Goal: Task Accomplishment & Management: Manage account settings

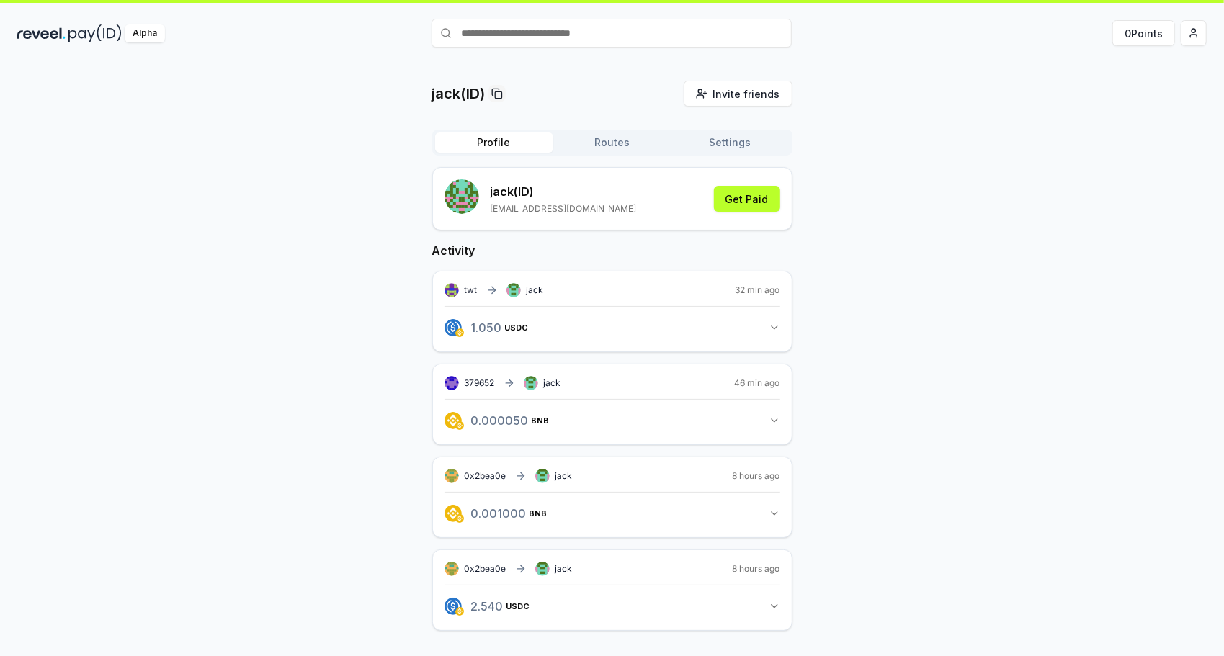
scroll to position [41, 0]
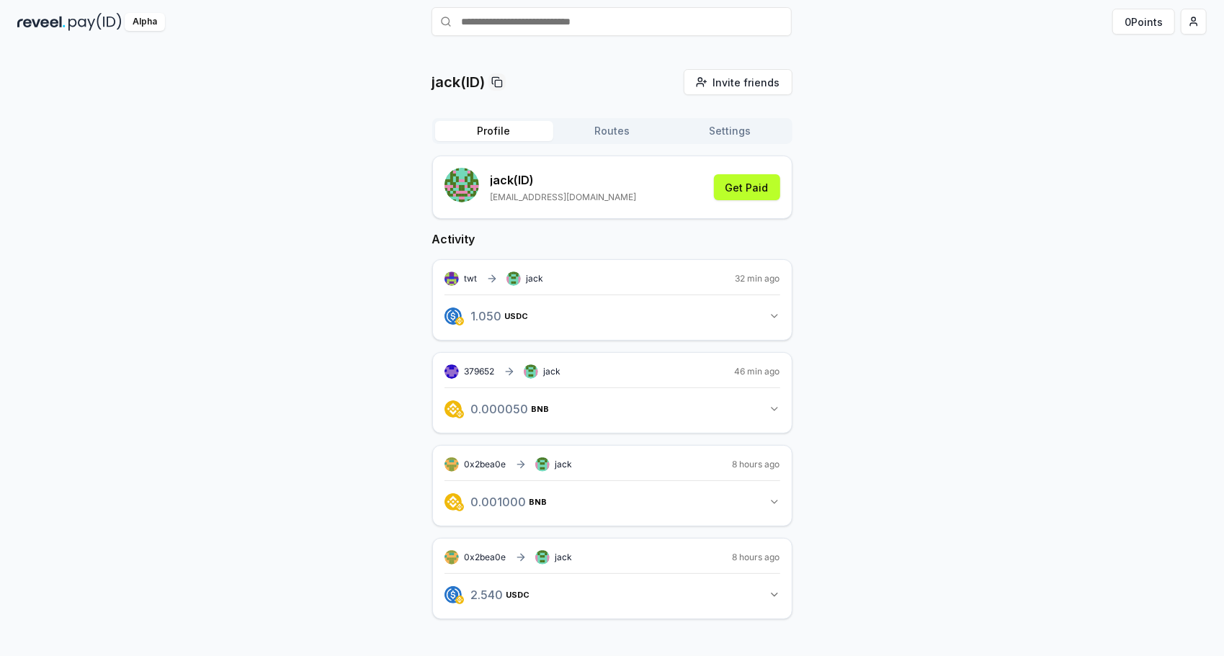
click at [926, 419] on div "jack(ID) Invite friends Invite Profile Routes Settings jack (ID) jack_mama@yeah…" at bounding box center [612, 356] width 1190 height 574
click at [621, 124] on button "Routes" at bounding box center [612, 131] width 118 height 20
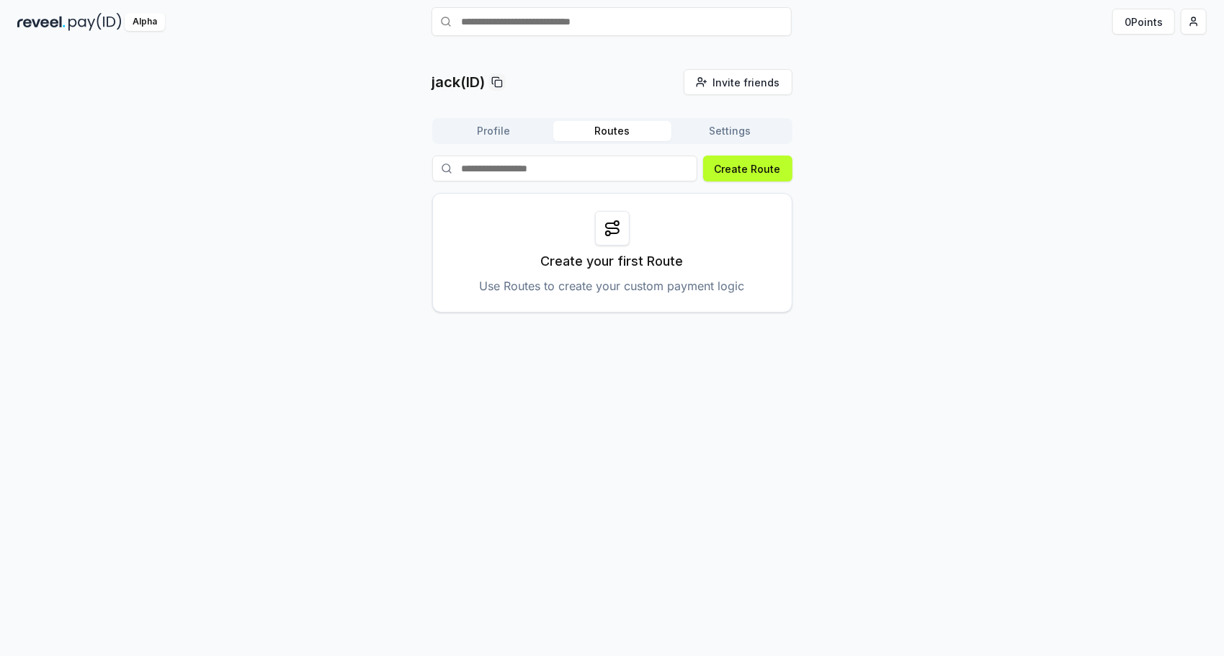
click at [504, 136] on button "Profile" at bounding box center [494, 131] width 118 height 20
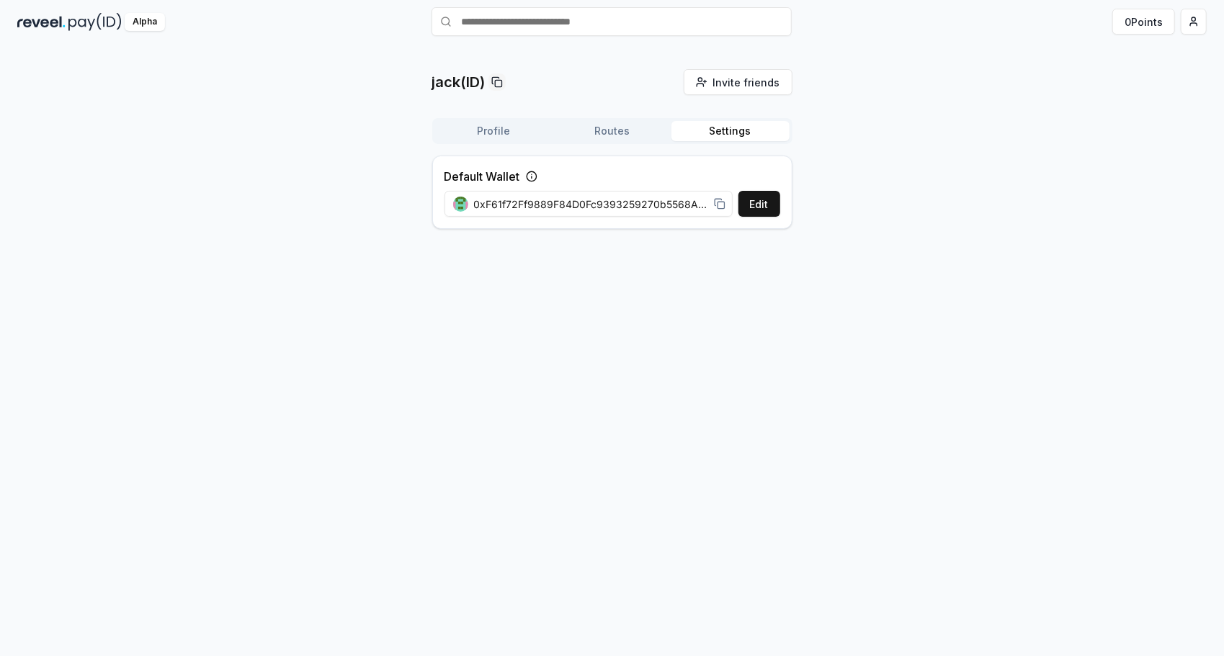
click at [742, 131] on button "Settings" at bounding box center [731, 131] width 118 height 20
click at [460, 125] on button "Profile" at bounding box center [494, 131] width 118 height 20
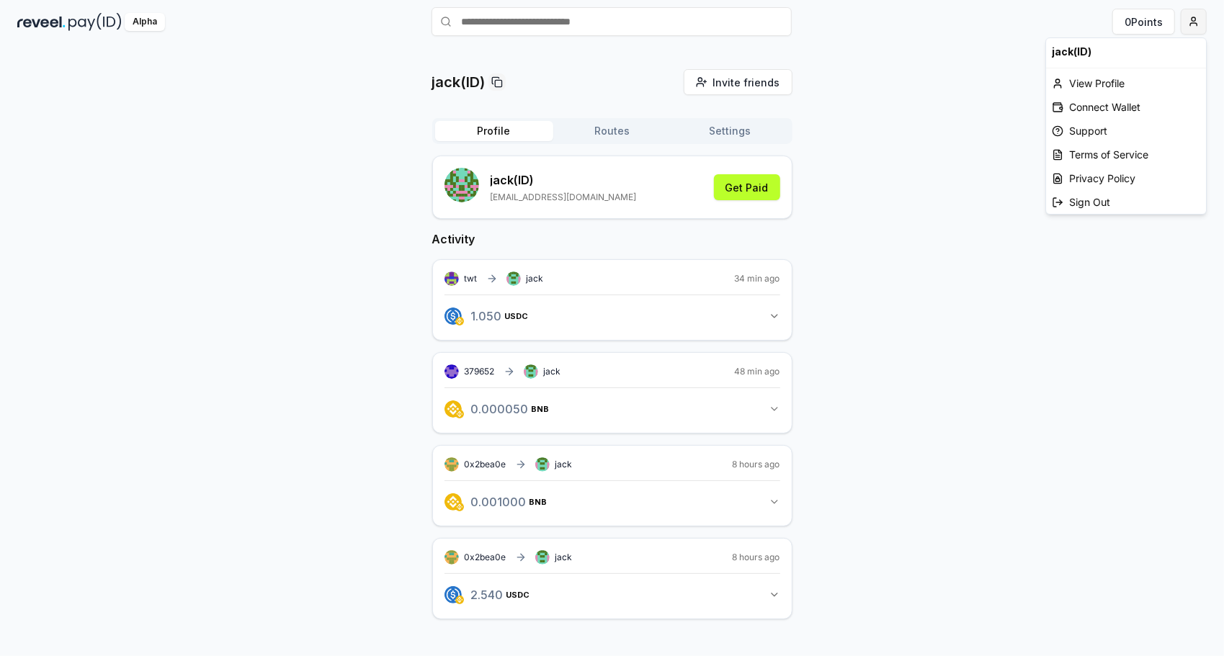
click at [1193, 22] on html "Answer our quick survey for a chance to earn 10 USDT 📝 Alpha 0 Points jack(ID) …" at bounding box center [612, 328] width 1224 height 656
click at [1113, 81] on div "View Profile" at bounding box center [1126, 83] width 160 height 24
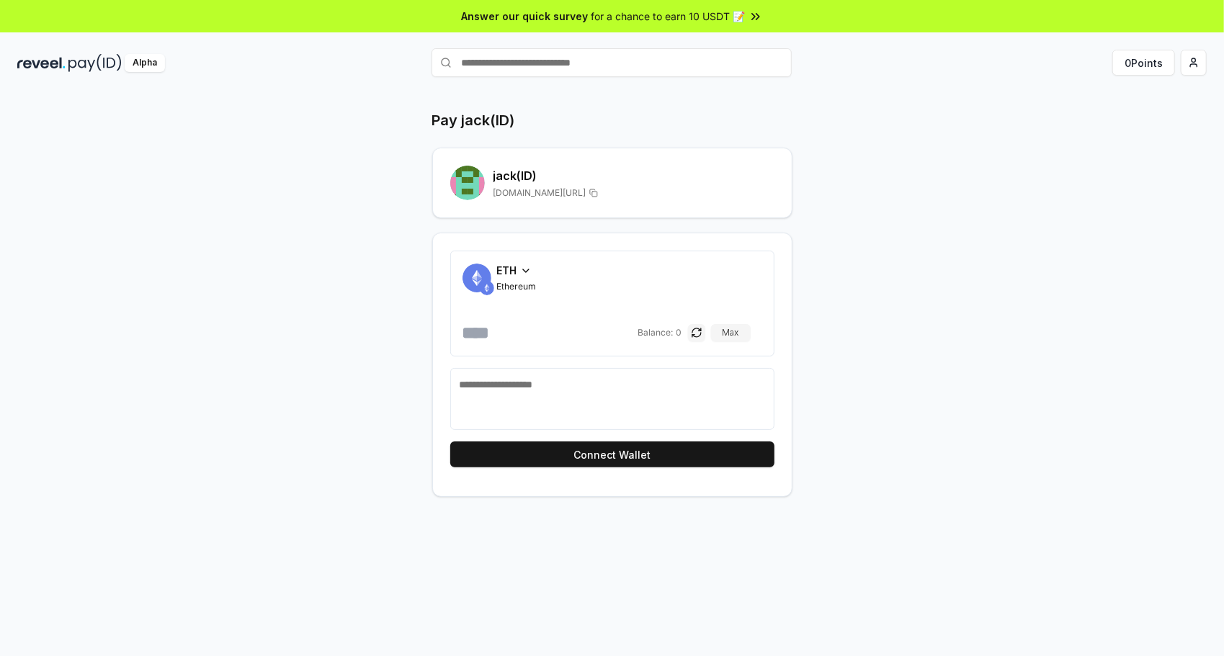
click at [572, 408] on textarea at bounding box center [612, 399] width 305 height 43
click at [520, 267] on icon at bounding box center [526, 271] width 12 height 12
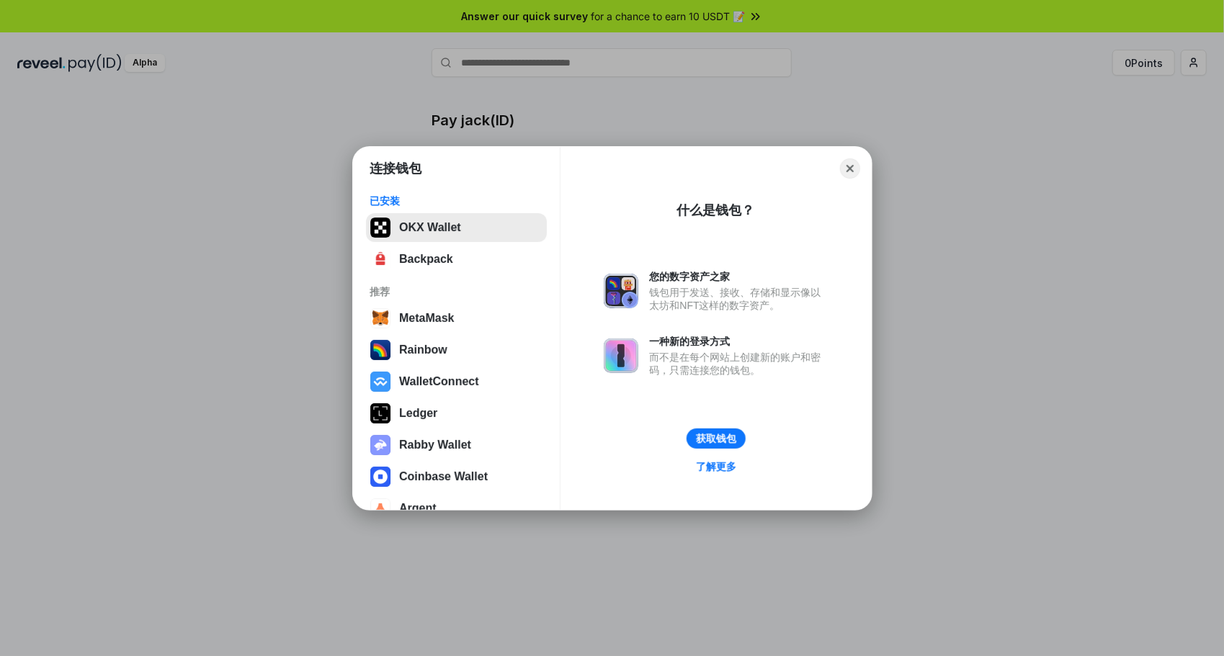
click at [484, 235] on button "OKX Wallet" at bounding box center [456, 227] width 181 height 29
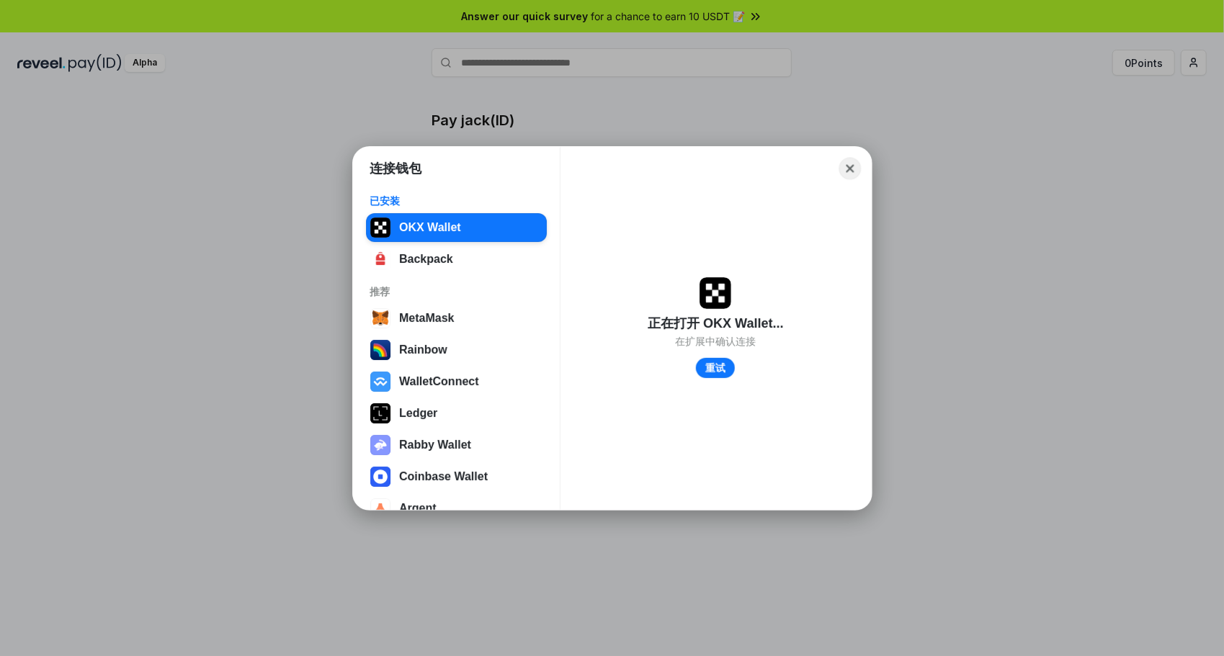
click at [847, 169] on button "Close" at bounding box center [850, 168] width 22 height 22
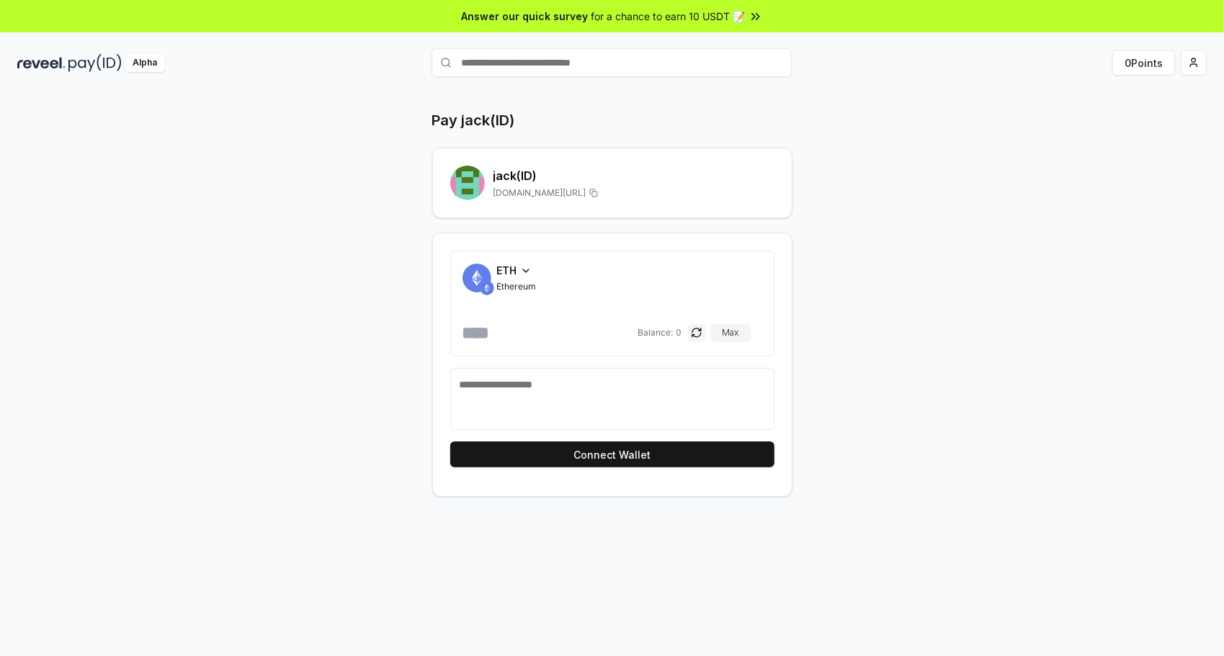
click at [521, 269] on icon at bounding box center [526, 271] width 12 height 12
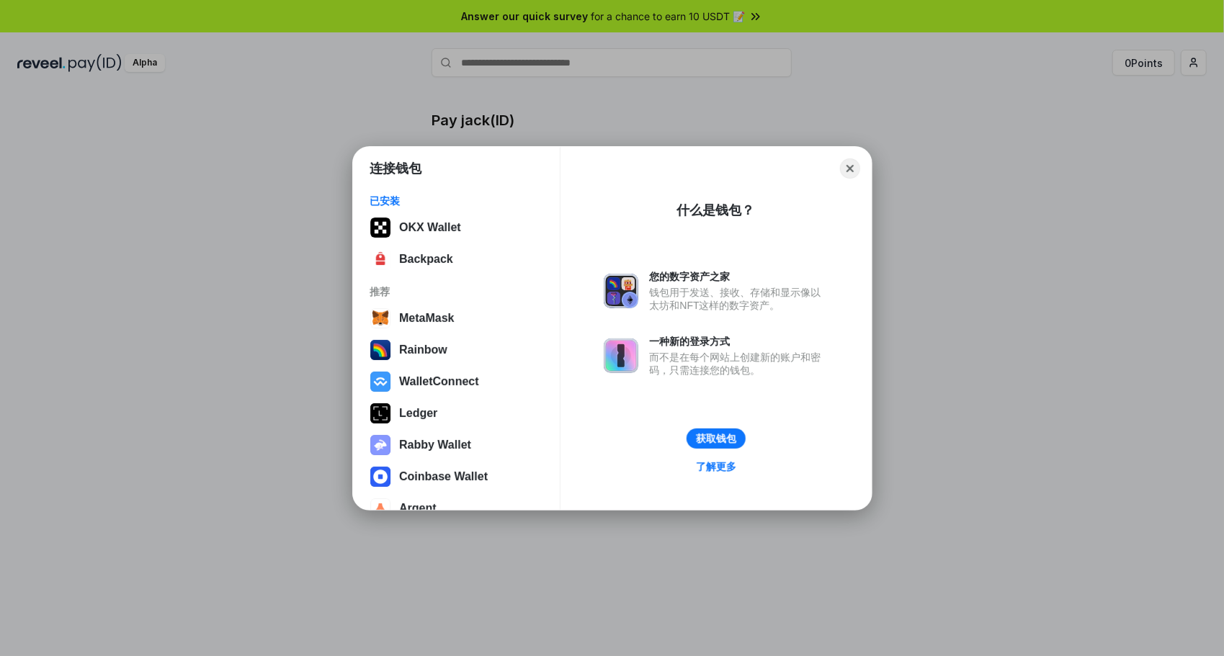
click at [257, 271] on div "连接钱包 已安装 OKX Wallet Backpack 推荐 MetaMask Rainbow WalletConnect Ledger Rabby Wal…" at bounding box center [612, 328] width 1512 height 945
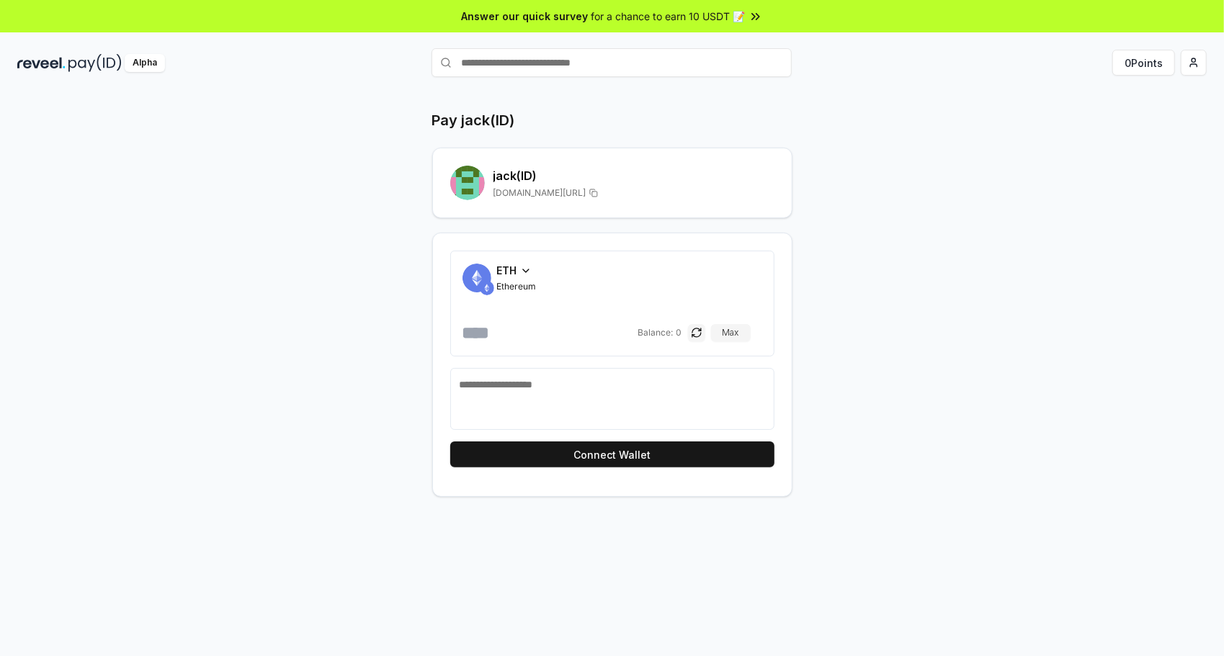
click at [530, 382] on textarea at bounding box center [612, 399] width 305 height 43
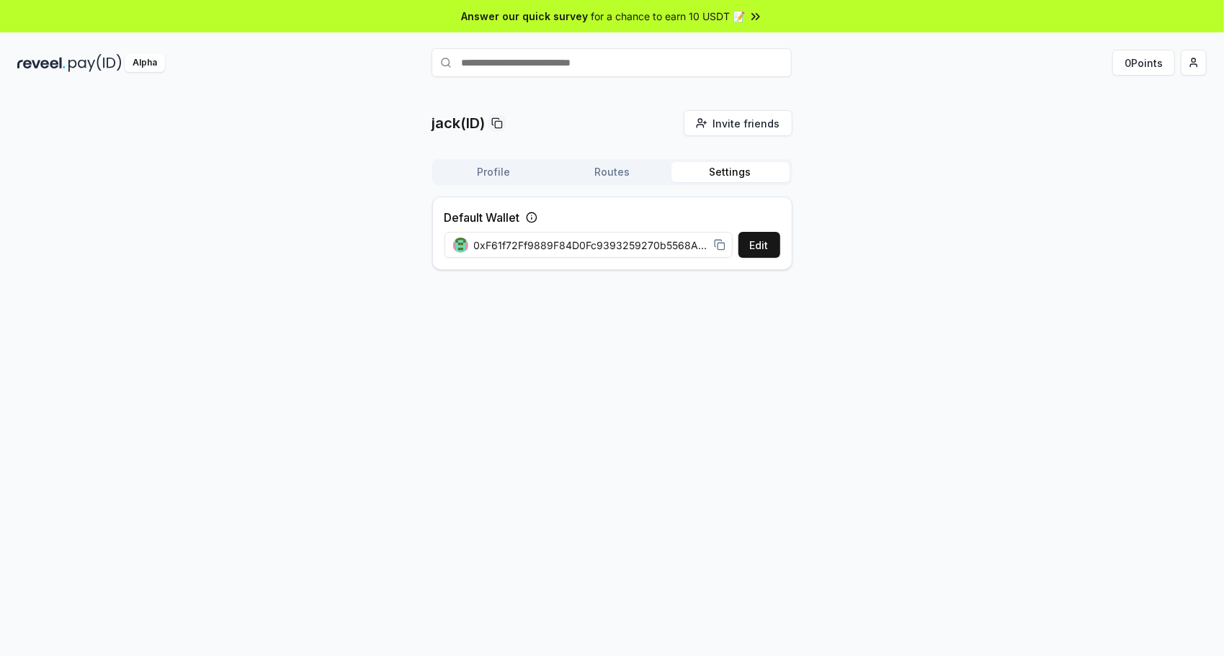
click at [712, 170] on button "Settings" at bounding box center [731, 172] width 118 height 20
click at [627, 176] on button "Routes" at bounding box center [612, 172] width 118 height 20
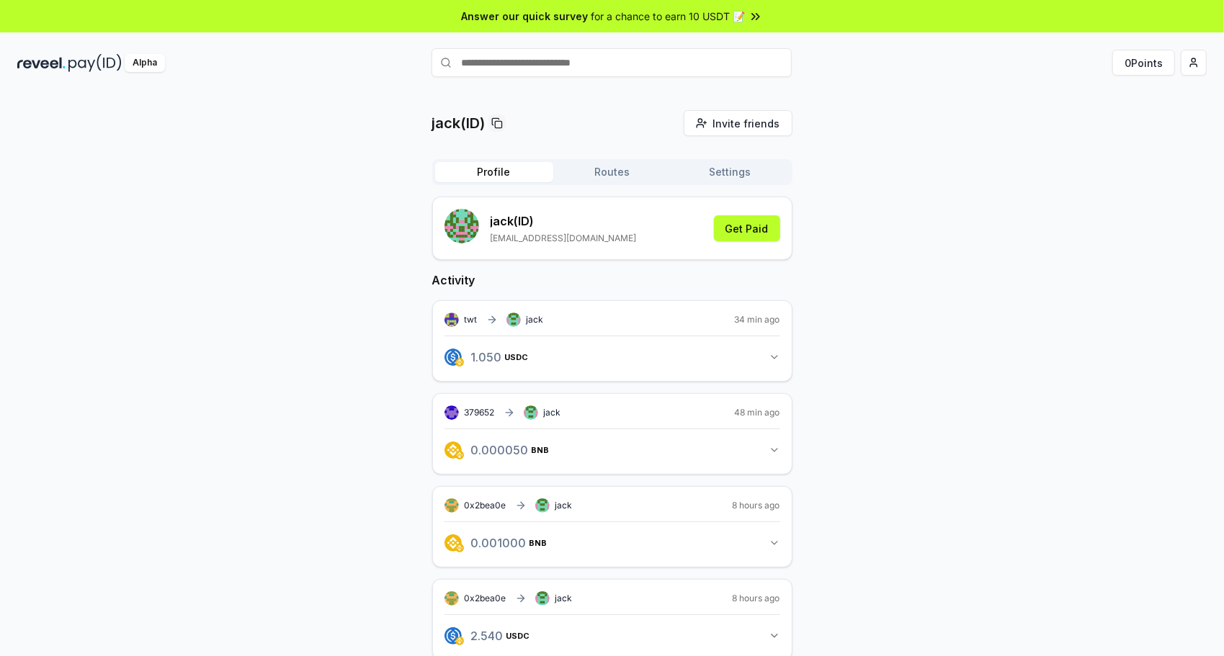
click at [514, 179] on button "Profile" at bounding box center [494, 172] width 118 height 20
